Goal: Information Seeking & Learning: Learn about a topic

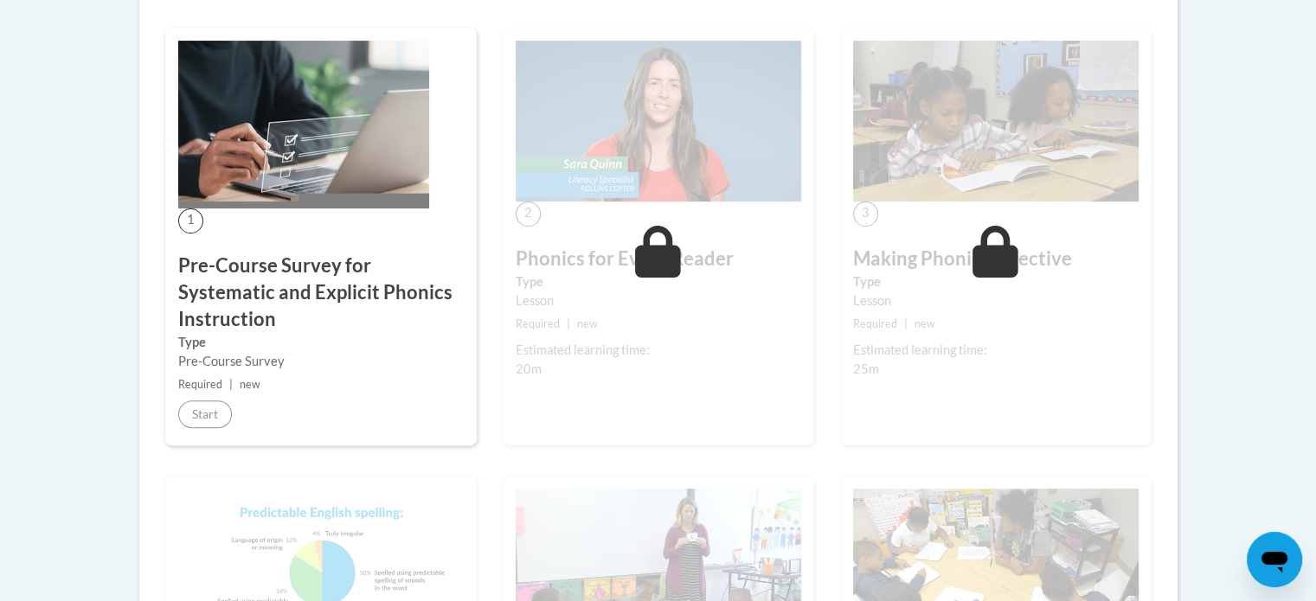
scroll to position [498, 0]
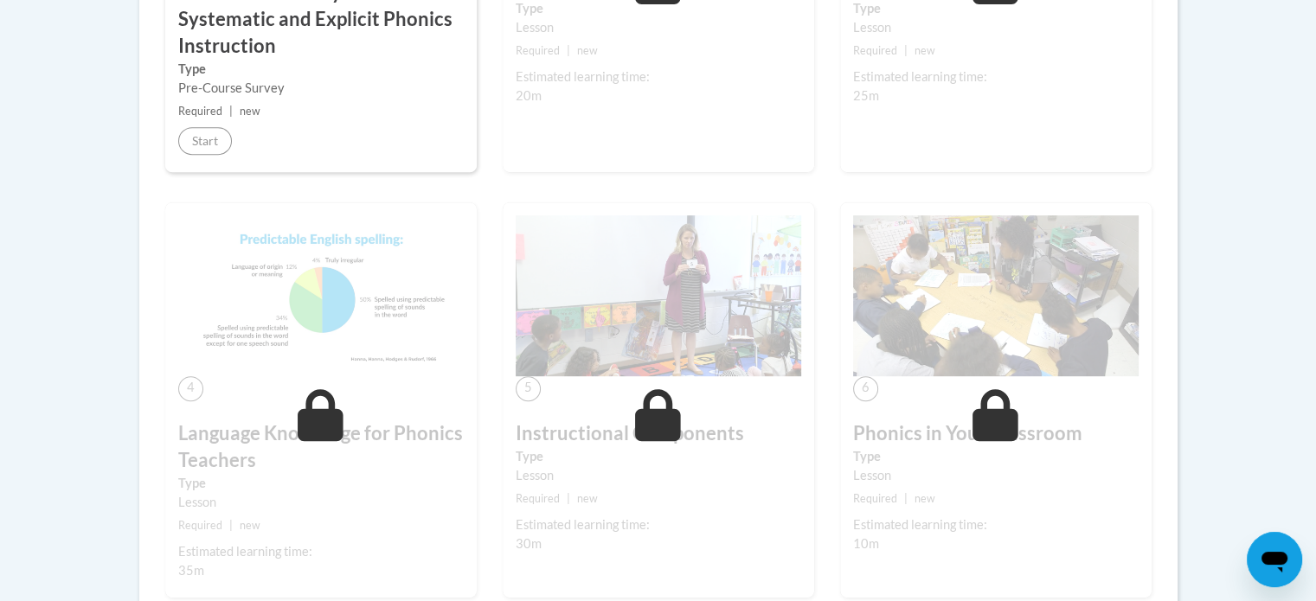
scroll to position [736, 0]
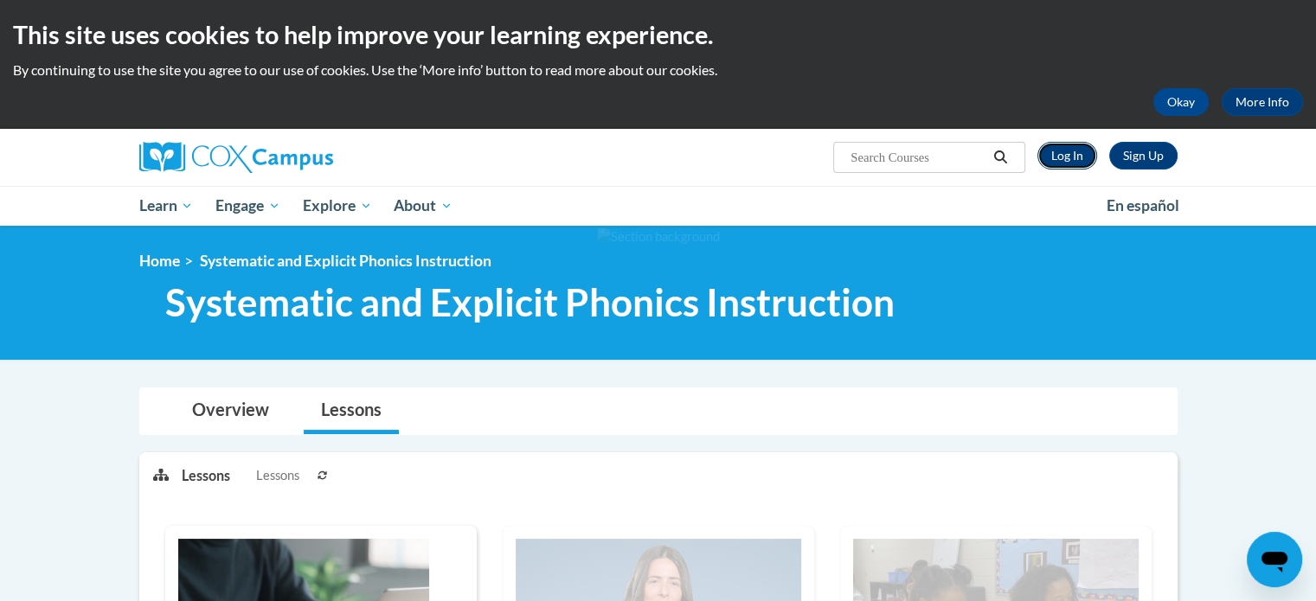
click at [1068, 156] on link "Log In" at bounding box center [1067, 156] width 60 height 28
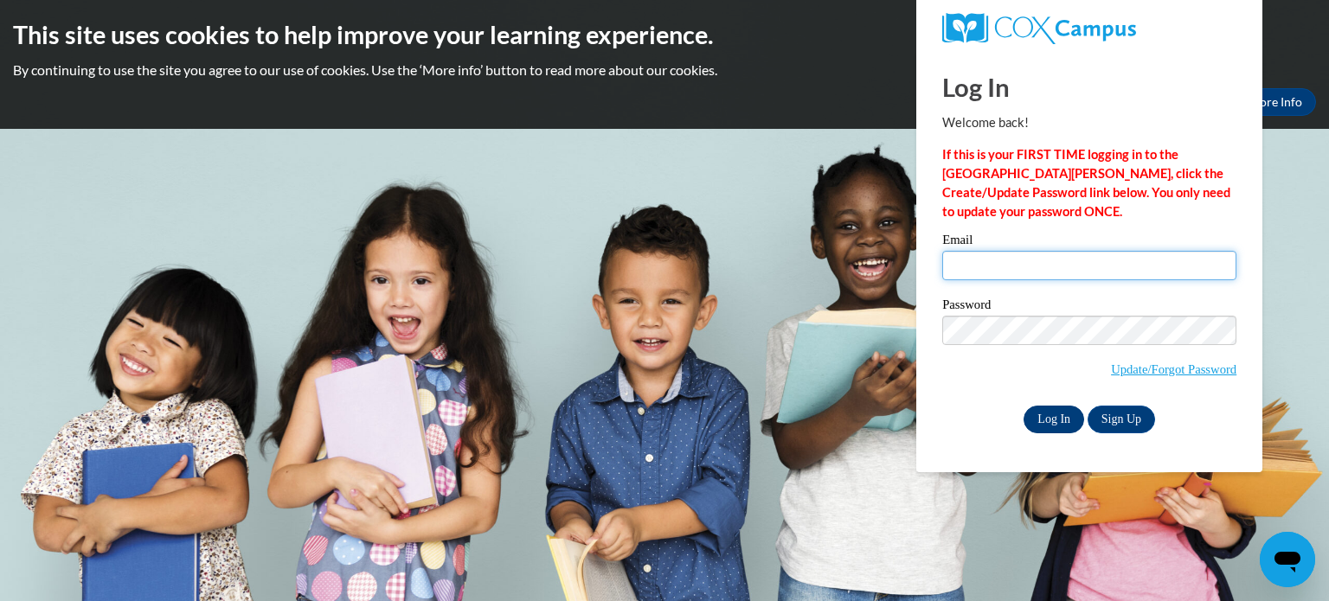
type input "aguiarem@wauwatosa.k12.wi.us"
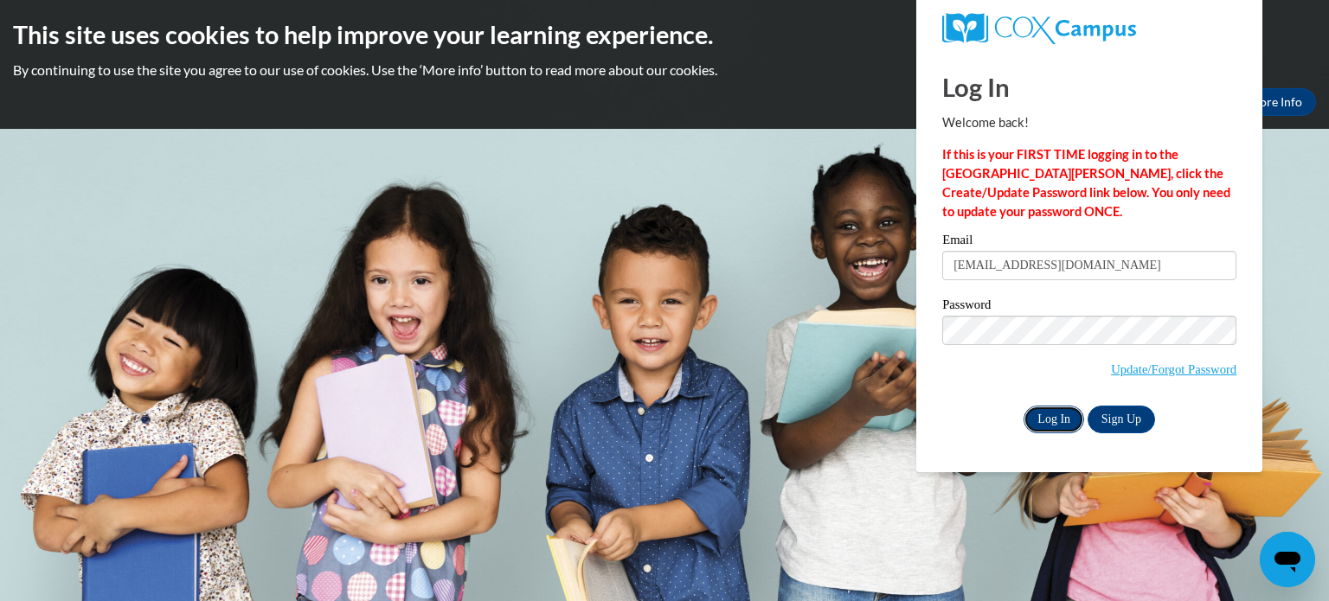
click at [1052, 421] on input "Log In" at bounding box center [1053, 420] width 61 height 28
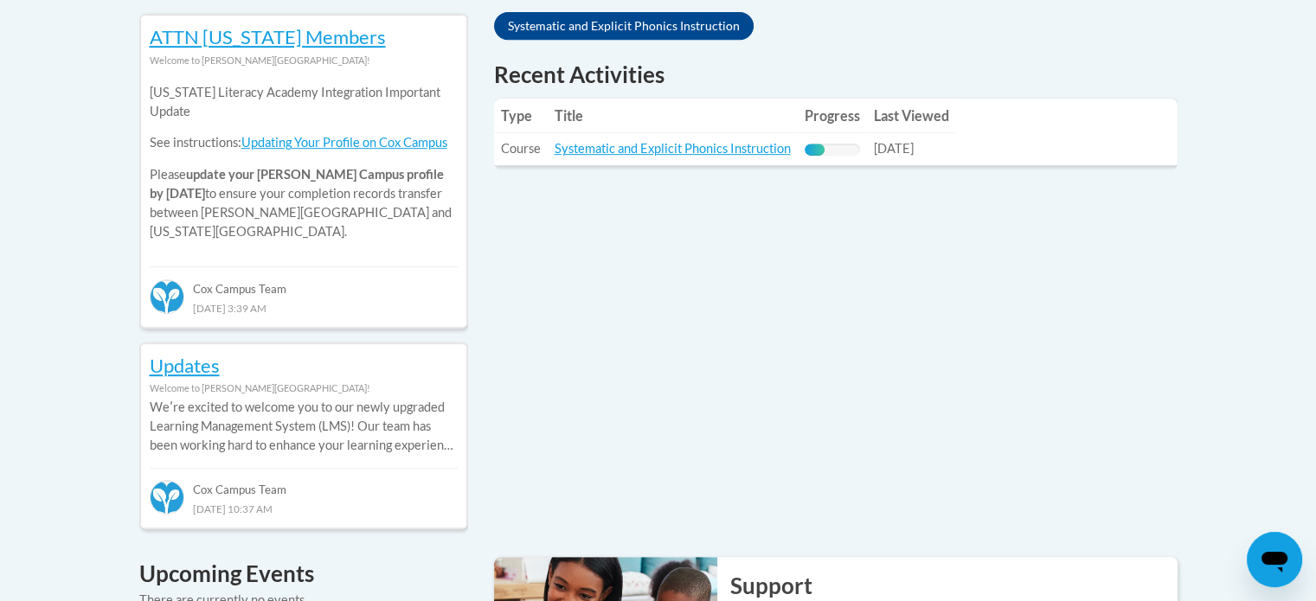
scroll to position [788, 0]
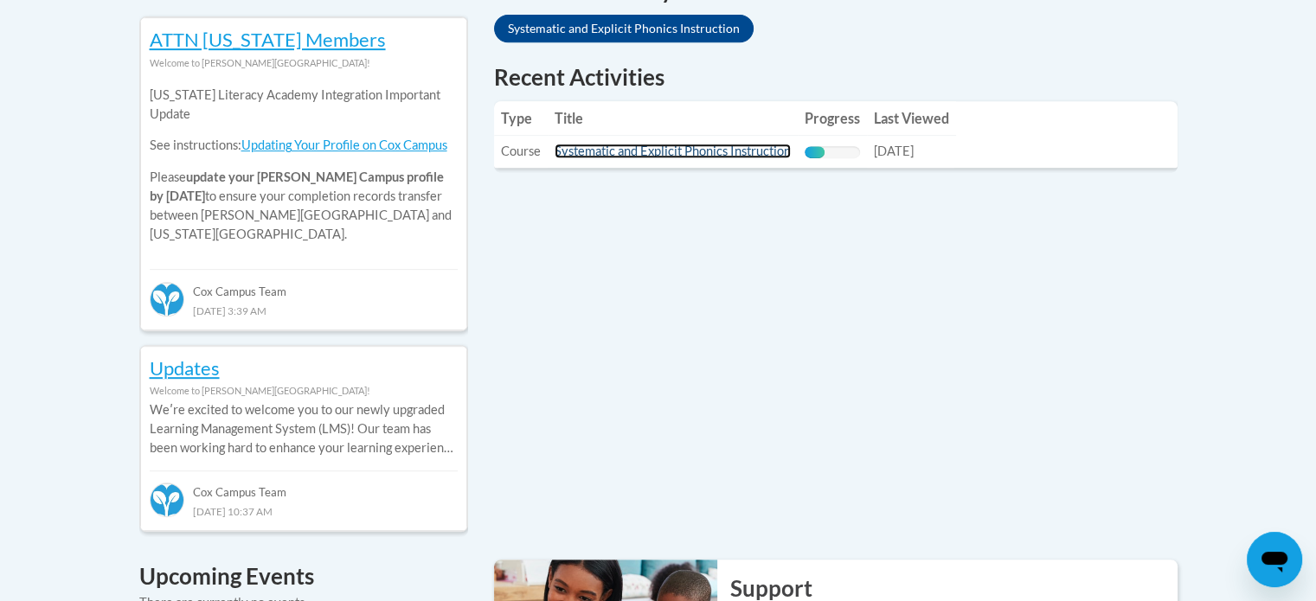
click at [687, 151] on link "Systematic and Explicit Phonics Instruction" at bounding box center [672, 151] width 236 height 15
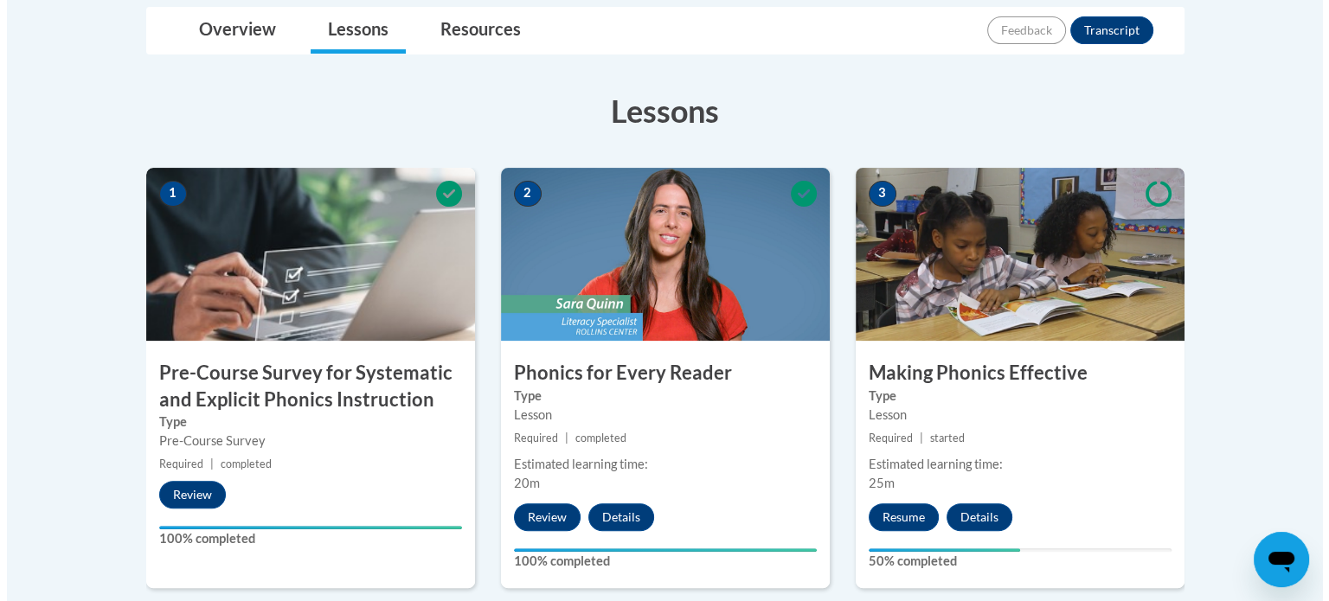
scroll to position [414, 0]
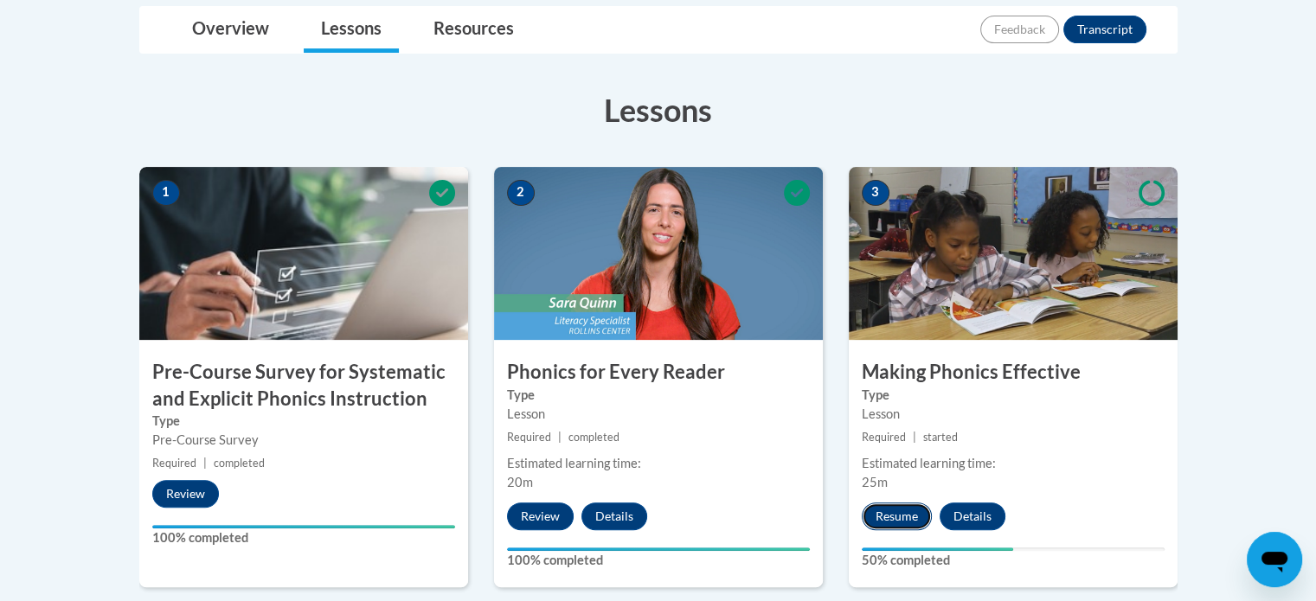
click at [875, 517] on button "Resume" at bounding box center [897, 517] width 70 height 28
